Goal: Task Accomplishment & Management: Manage account settings

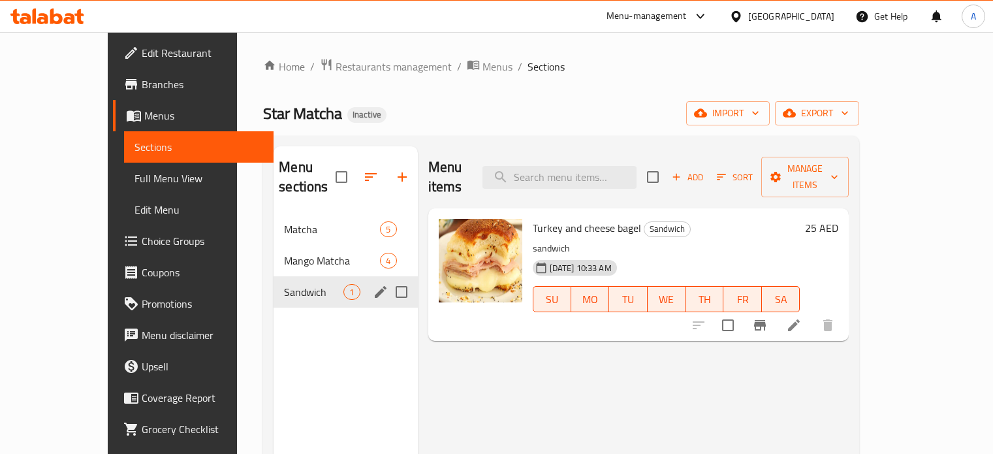
scroll to position [65, 0]
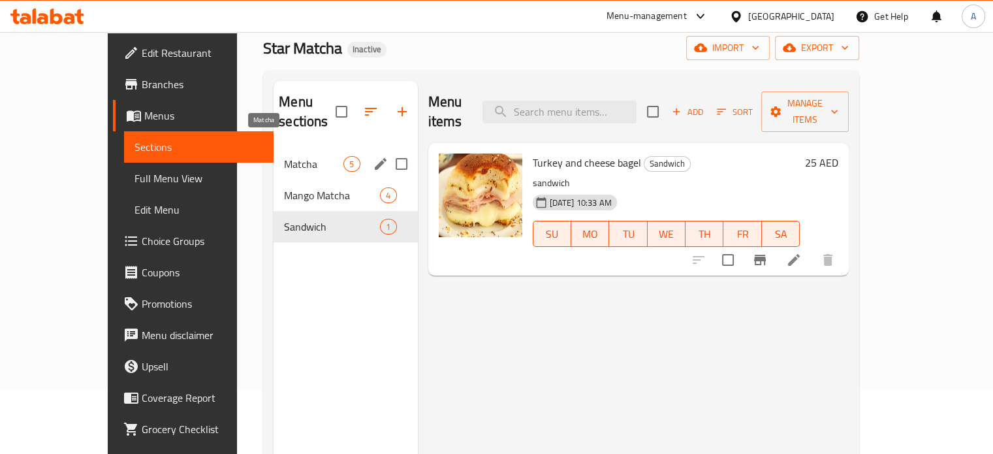
drag, startPoint x: 223, startPoint y: 149, endPoint x: 225, endPoint y: 163, distance: 13.9
click at [284, 156] on span "Matcha" at bounding box center [313, 164] width 59 height 16
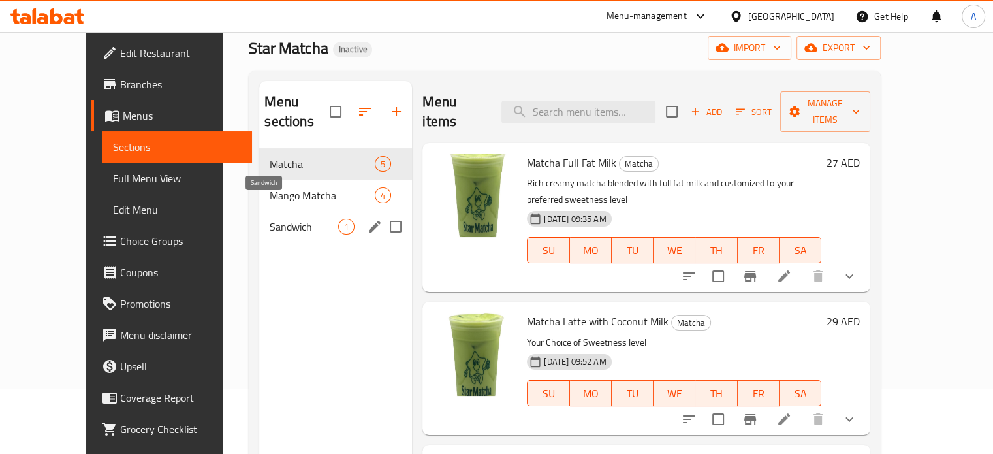
click at [270, 219] on span "Sandwich" at bounding box center [304, 227] width 69 height 16
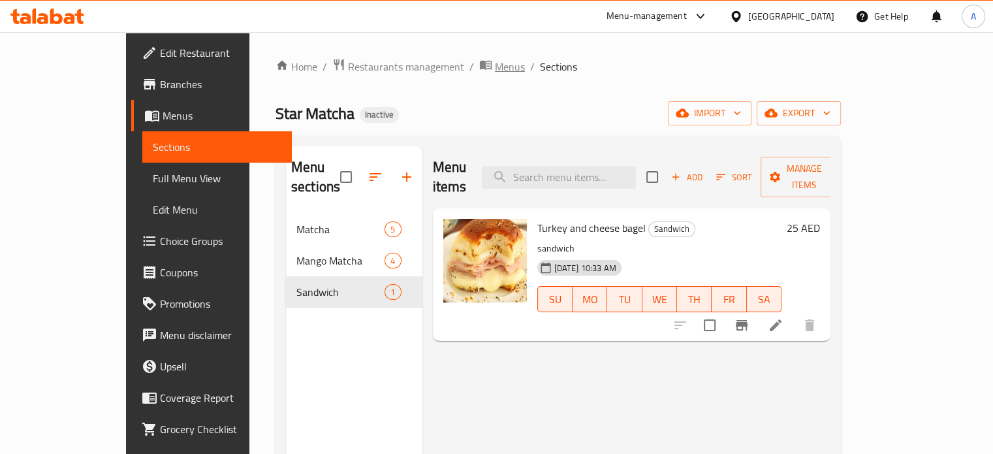
click at [495, 67] on span "Menus" at bounding box center [510, 67] width 30 height 16
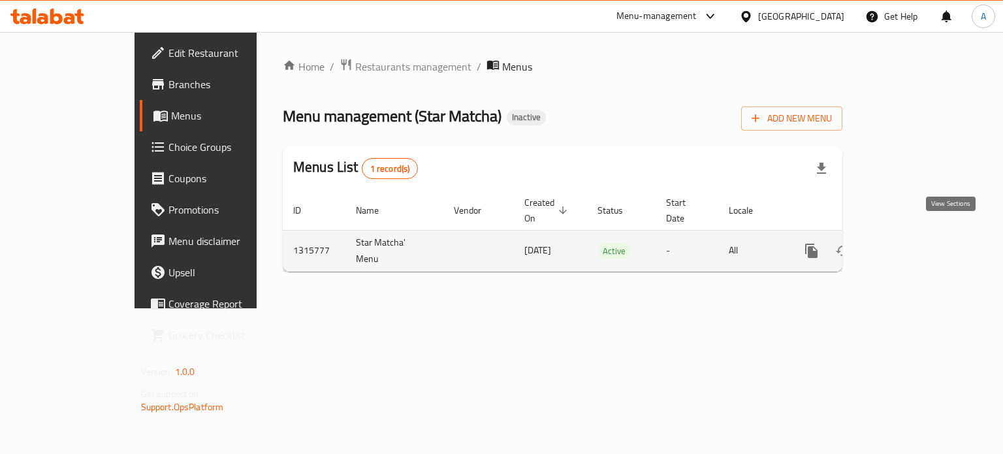
click at [912, 245] on icon "enhanced table" at bounding box center [906, 251] width 12 height 12
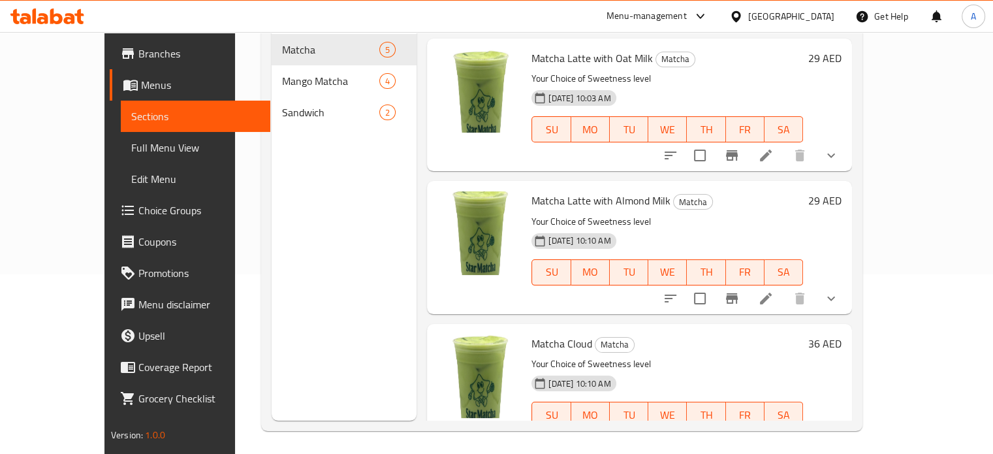
scroll to position [183, 0]
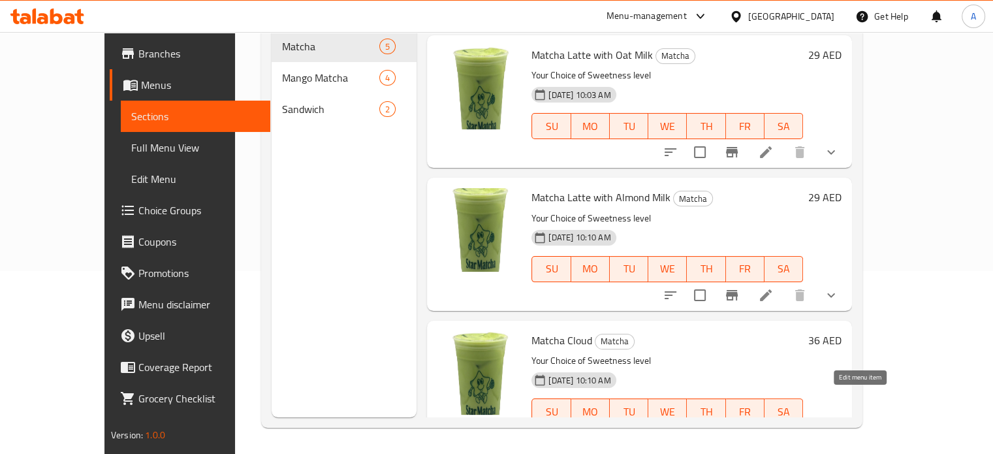
click at [774, 430] on icon at bounding box center [766, 438] width 16 height 16
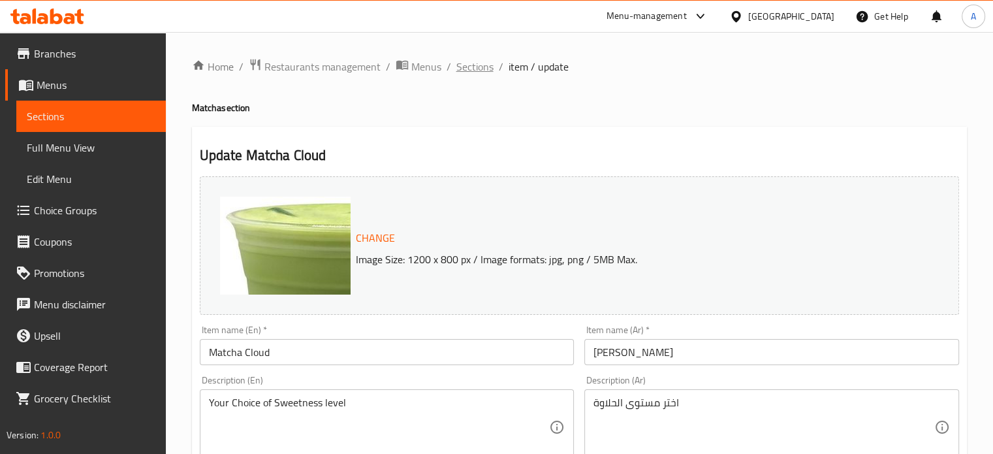
click at [464, 63] on span "Sections" at bounding box center [474, 67] width 37 height 16
